Goal: Navigation & Orientation: Find specific page/section

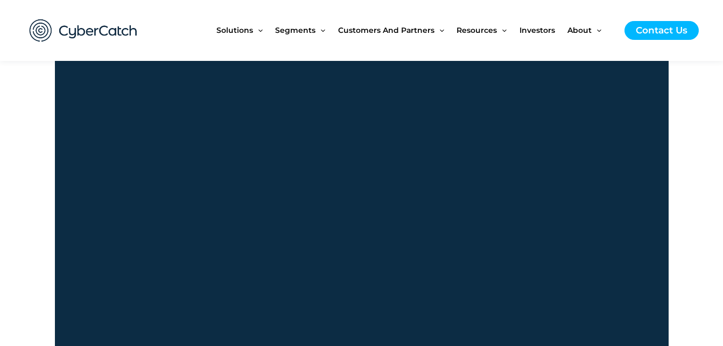
scroll to position [1059, 0]
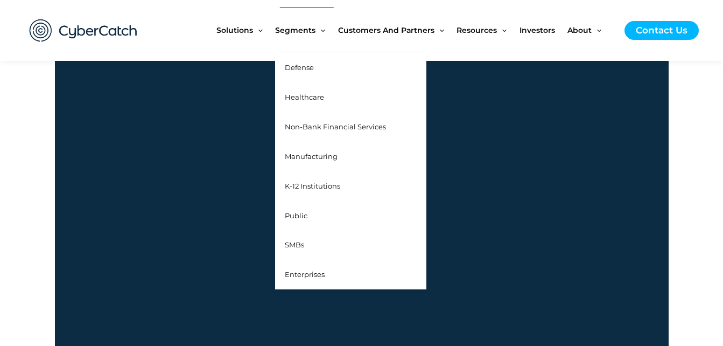
click at [311, 65] on span "Defense" at bounding box center [299, 67] width 29 height 9
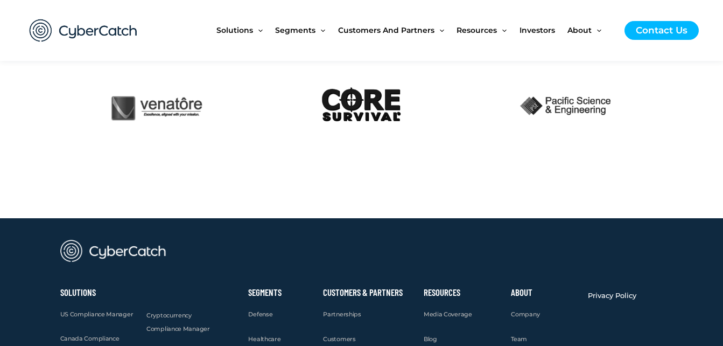
scroll to position [1713, 0]
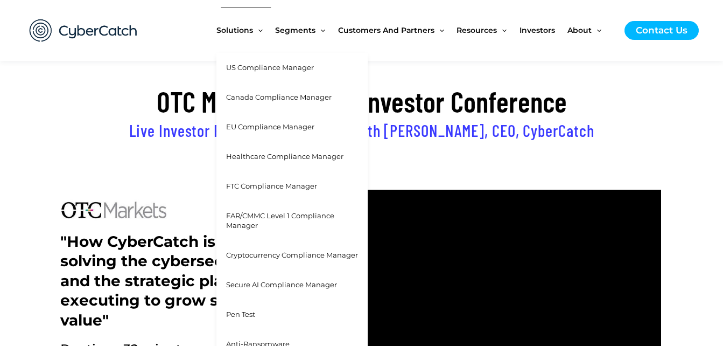
scroll to position [361, 0]
